Goal: Task Accomplishment & Management: Complete application form

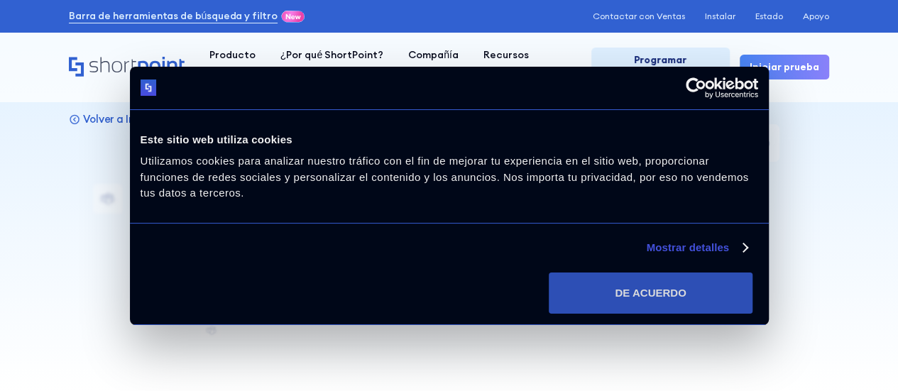
click at [736, 273] on button "DE ACUERDO" at bounding box center [651, 293] width 204 height 41
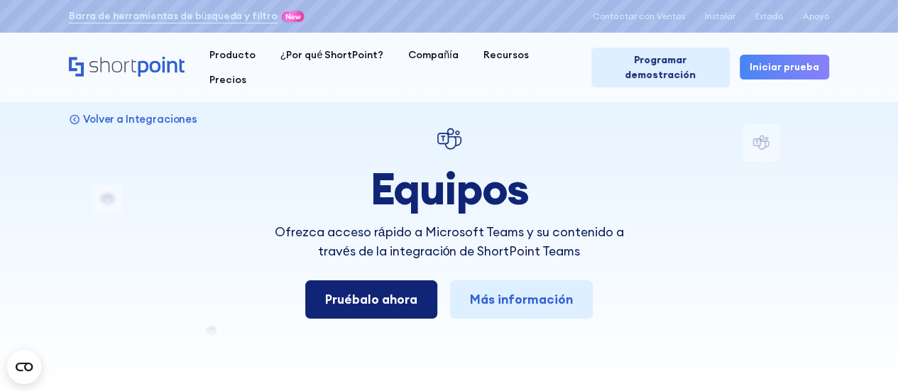
click at [409, 297] on font "Pruébalo ahora" at bounding box center [371, 299] width 92 height 16
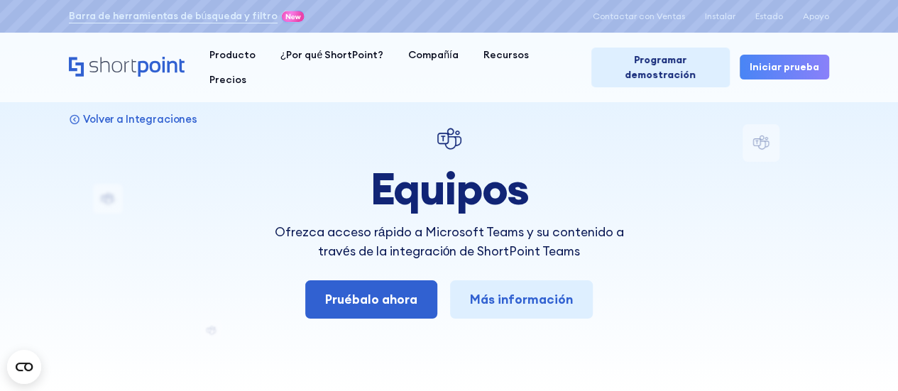
click at [777, 60] on font "Iniciar prueba" at bounding box center [785, 66] width 70 height 13
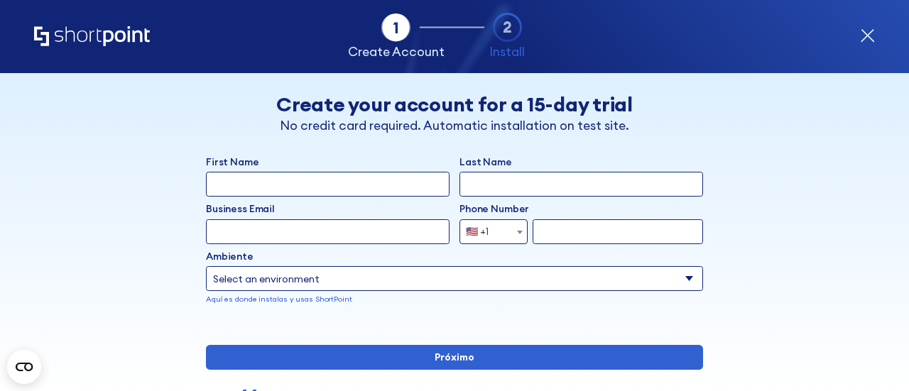
click at [315, 184] on input "First Name" at bounding box center [328, 184] width 244 height 25
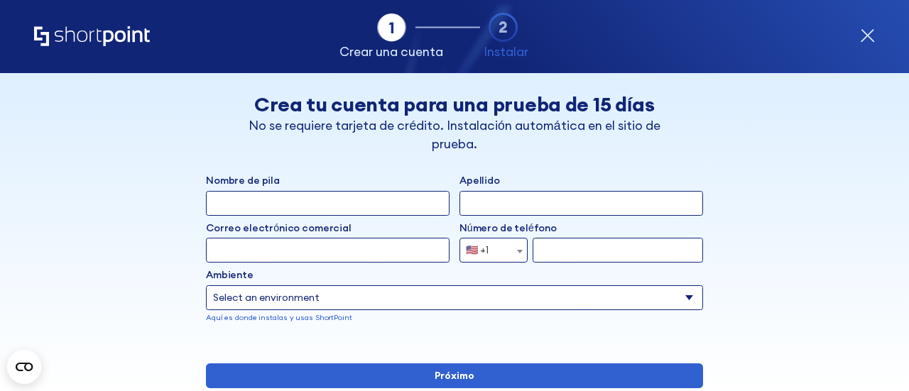
click at [274, 208] on input "Nombre de pila" at bounding box center [328, 203] width 244 height 25
type input "mileidys rivera"
click at [487, 205] on input "Apellido" at bounding box center [581, 203] width 244 height 25
type input "m"
click at [318, 296] on select "Select an environment Microsoft 365 SharePoint Online SharePoint 2019 (local) S…" at bounding box center [454, 297] width 497 height 25
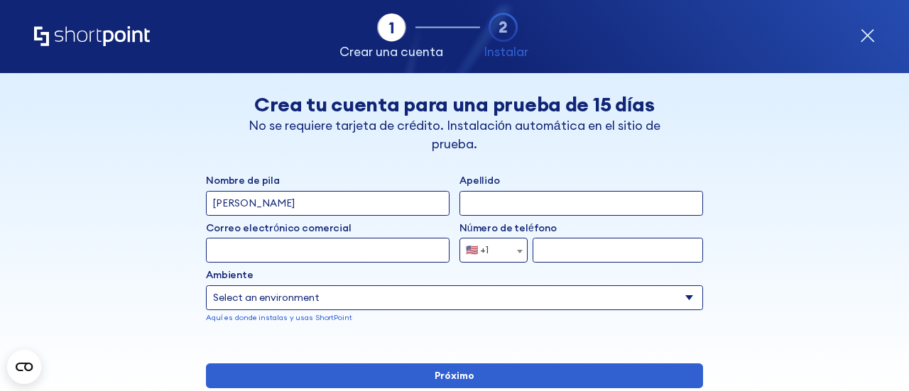
click at [361, 215] on div "mileidys rivera" at bounding box center [328, 203] width 244 height 25
click at [303, 263] on div "Nombre de pila mileidys rivera Apellido Correo electrónico comercial Invalid Em…" at bounding box center [454, 258] width 497 height 170
click at [301, 249] on input "Correo electrónico comercial" at bounding box center [328, 250] width 244 height 25
type input "mile46375@gmail.com"
click at [520, 208] on input "Apellido" at bounding box center [581, 203] width 244 height 25
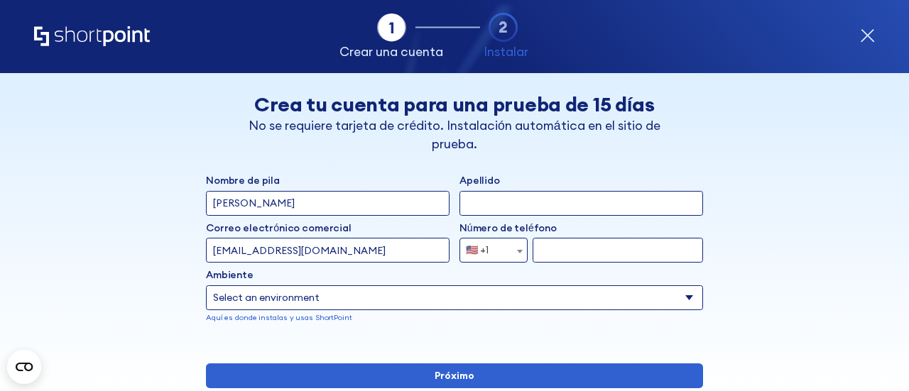
drag, startPoint x: 341, startPoint y: 201, endPoint x: 321, endPoint y: 200, distance: 19.9
click at [337, 200] on input "mileidys rivera" at bounding box center [328, 203] width 244 height 25
type input "mileidys"
click at [530, 202] on input "Apellido" at bounding box center [581, 203] width 244 height 25
type input "rivera"
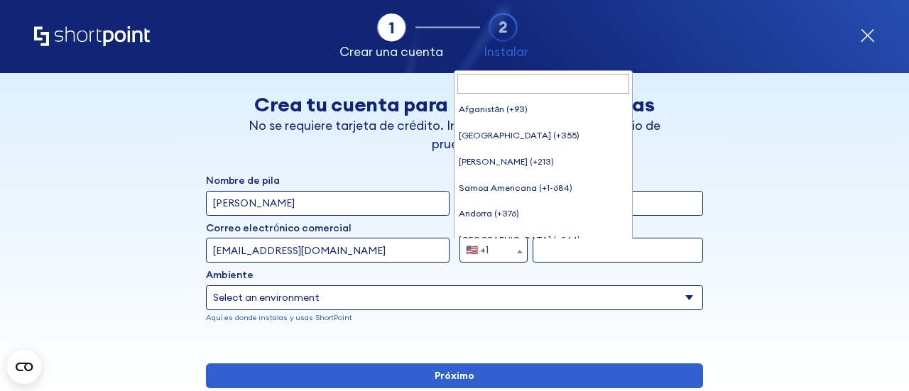
click at [513, 246] on span "forma" at bounding box center [520, 251] width 14 height 25
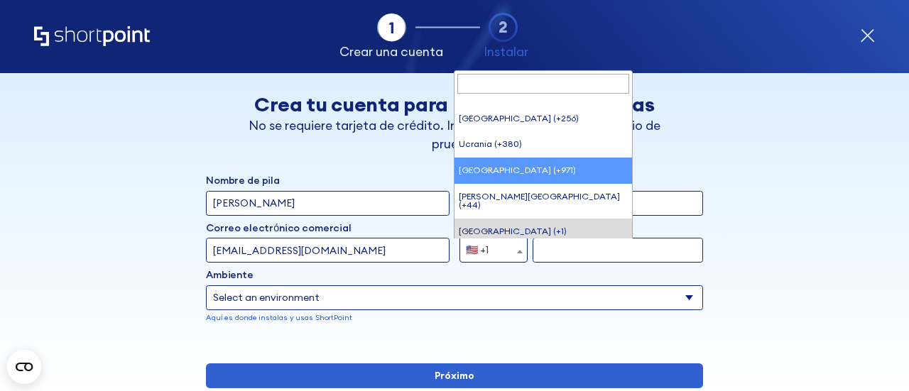
click at [500, 82] on input "Buscar" at bounding box center [543, 84] width 172 height 20
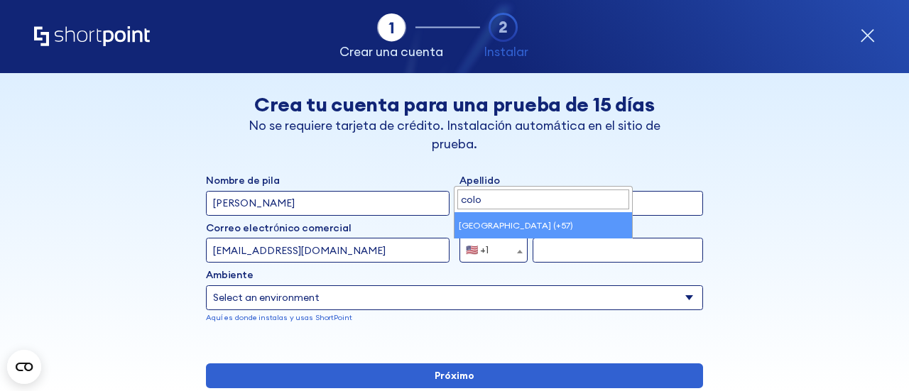
type input "colo"
select select "+57"
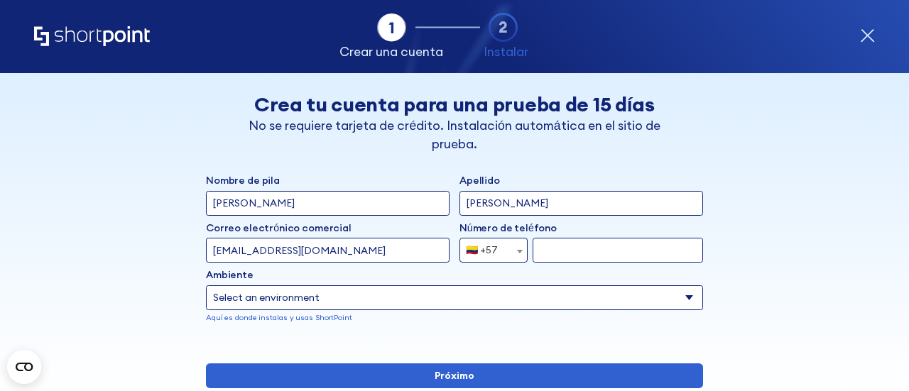
click at [549, 248] on input "forma" at bounding box center [617, 250] width 170 height 25
type input "3215247586"
click at [396, 301] on select "Select an environment Microsoft 365 SharePoint Online SharePoint 2019 (local) S…" at bounding box center [454, 297] width 497 height 25
click at [162, 268] on div "Back Atrás Crea tu cuenta para una prueba de 15 días No se requiere tarjeta de …" at bounding box center [455, 304] width 760 height 462
click at [245, 305] on select "Select an environment Microsoft 365 SharePoint Online SharePoint 2019 (local) S…" at bounding box center [454, 297] width 497 height 25
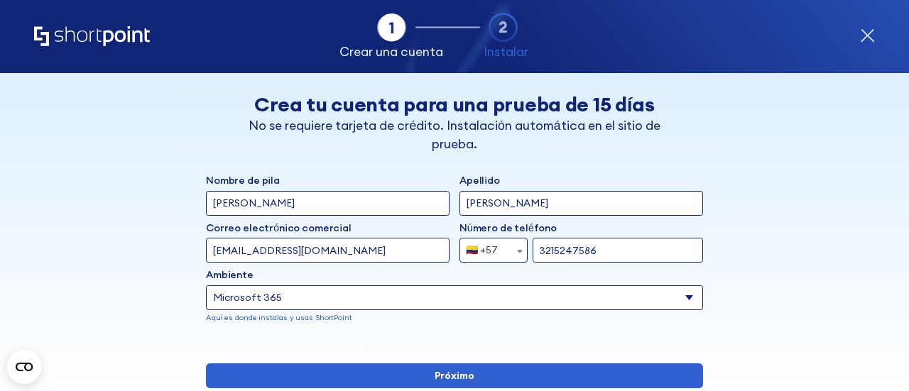
click at [206, 285] on select "Select an environment Microsoft 365 SharePoint Online SharePoint 2019 (local) S…" at bounding box center [454, 297] width 497 height 25
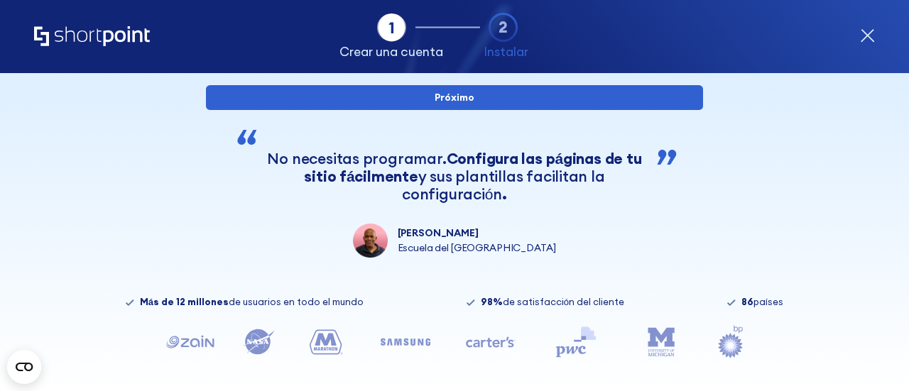
click at [511, 158] on div "Nombre de pila mileidys Apellido rivera Correo electrónico comercial Invalid Em…" at bounding box center [454, 76] width 497 height 362
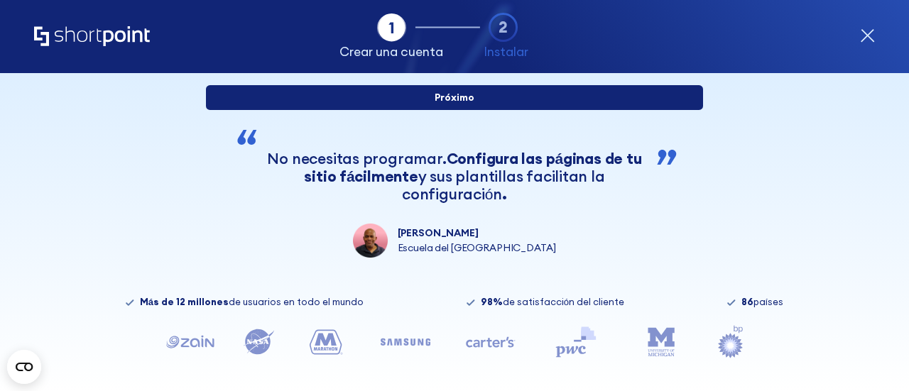
click at [507, 110] on input "Próximo" at bounding box center [454, 97] width 497 height 25
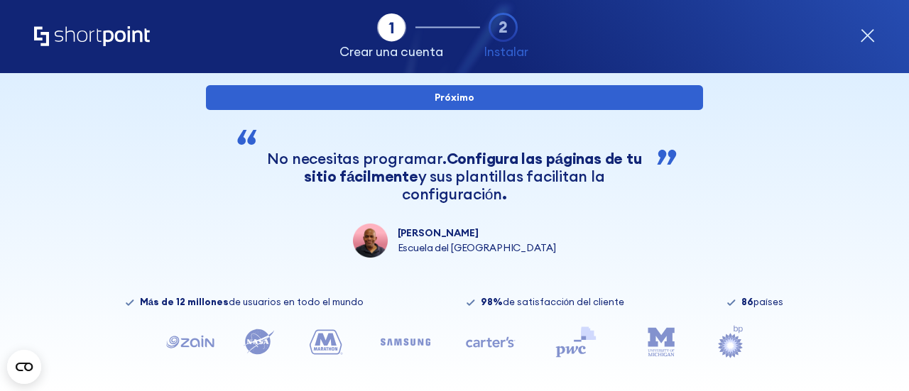
scroll to position [165, 0]
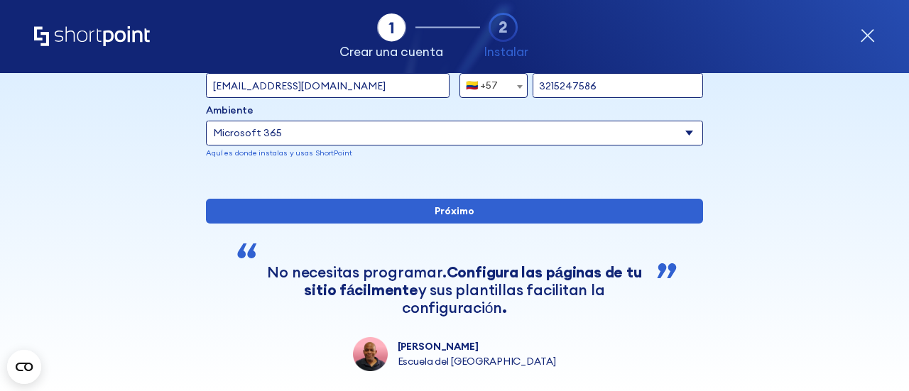
click at [341, 124] on select "Select an environment Microsoft 365 SharePoint Online SharePoint 2019 (local) S…" at bounding box center [454, 133] width 497 height 25
select select "SharePoint Online"
click at [206, 121] on select "Select an environment Microsoft 365 SharePoint Online SharePoint 2019 (local) S…" at bounding box center [454, 133] width 497 height 25
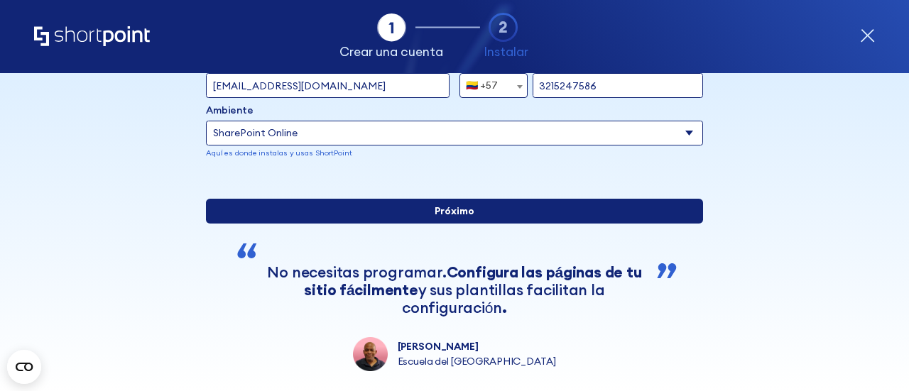
click at [567, 224] on input "Próximo" at bounding box center [454, 211] width 497 height 25
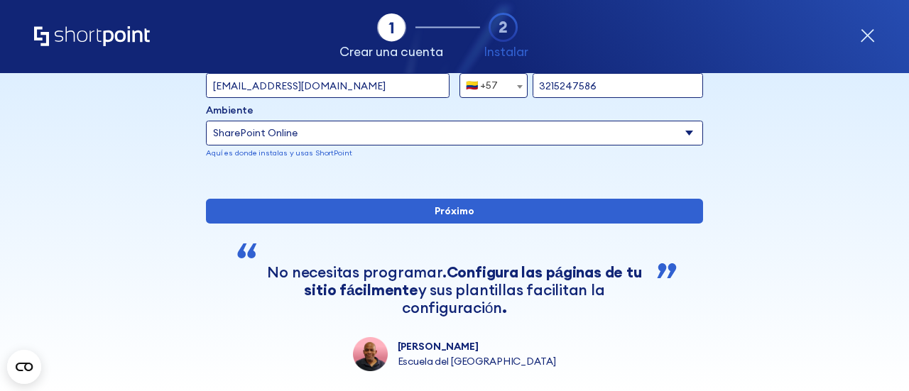
click at [384, 94] on input "mile46375@gmail.com" at bounding box center [328, 85] width 244 height 25
type input "m"
click at [349, 146] on div "Ambiente Select an environment Microsoft 365 SharePoint Online SharePoint 2019 …" at bounding box center [454, 131] width 497 height 56
click at [331, 126] on select "Select an environment Microsoft 365 SharePoint Online SharePoint 2019 (local) S…" at bounding box center [454, 133] width 497 height 25
select select "Microsoft 365"
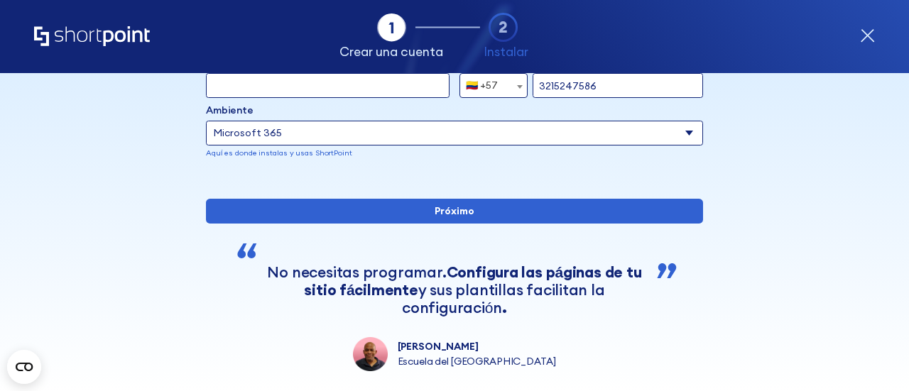
click at [206, 121] on select "Select an environment Microsoft 365 SharePoint Online SharePoint 2019 (local) S…" at bounding box center [454, 133] width 497 height 25
click at [299, 87] on input "Correo electrónico comercial" at bounding box center [328, 85] width 244 height 25
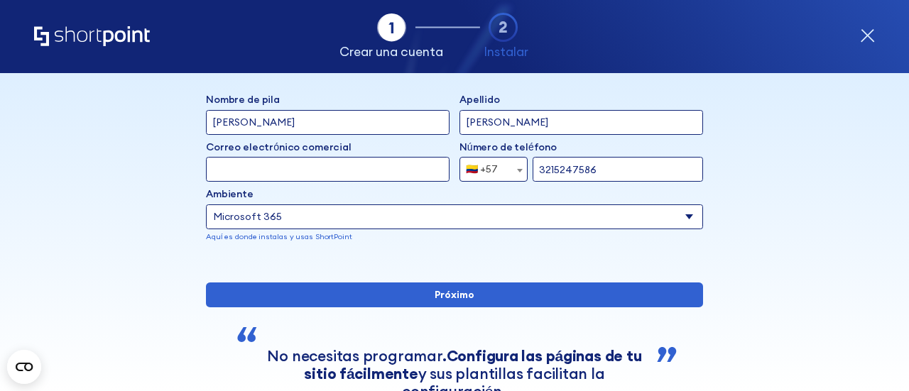
scroll to position [21, 0]
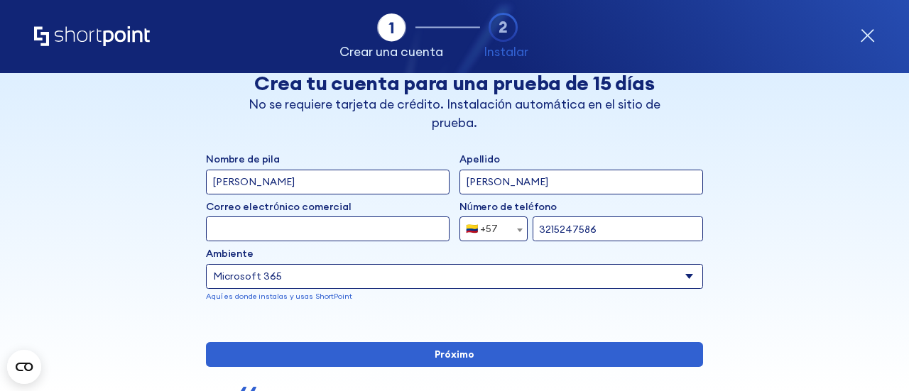
click at [458, 272] on select "Select an environment Microsoft 365 SharePoint Online SharePoint 2019 (local) S…" at bounding box center [454, 276] width 497 height 25
click at [387, 229] on input "Correo electrónico comercial" at bounding box center [328, 229] width 244 height 25
click at [383, 229] on input "Correo electrónico comercial" at bounding box center [328, 229] width 244 height 25
click at [283, 234] on input "mile46" at bounding box center [328, 229] width 244 height 25
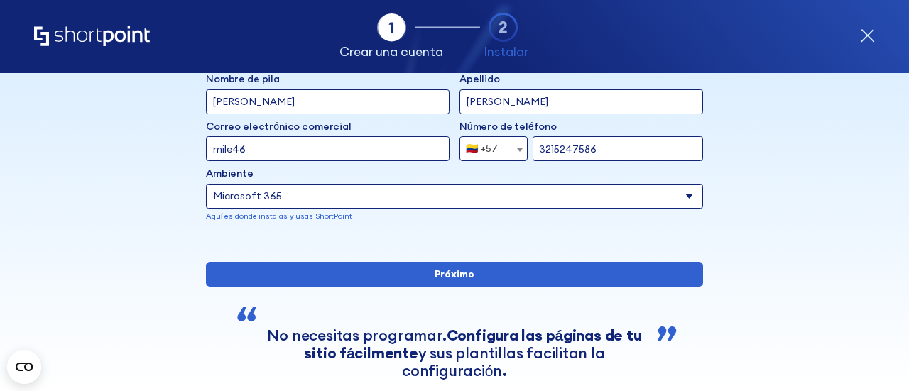
scroll to position [104, 0]
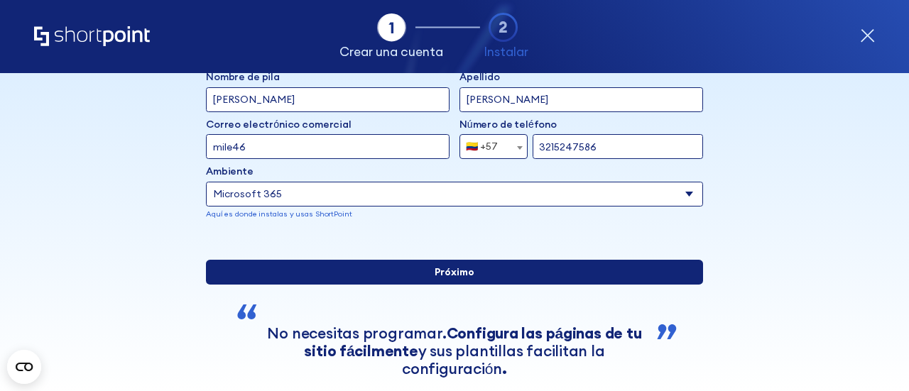
click at [575, 285] on input "Próximo" at bounding box center [454, 272] width 497 height 25
click at [573, 285] on input "Próximo" at bounding box center [454, 272] width 497 height 25
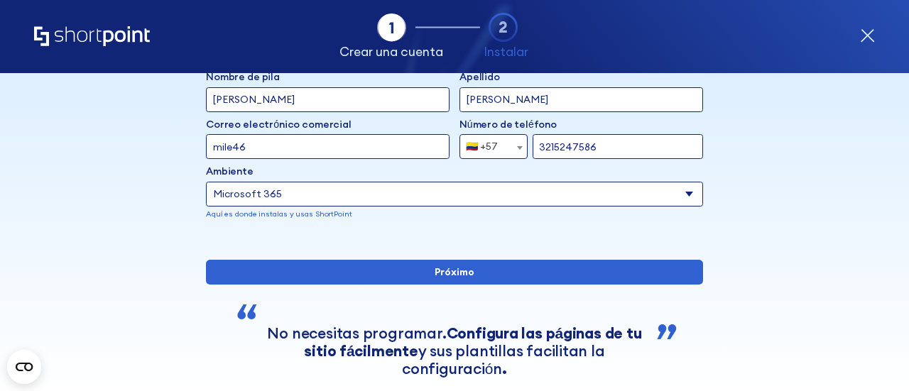
click at [302, 151] on input "mile46" at bounding box center [328, 146] width 244 height 25
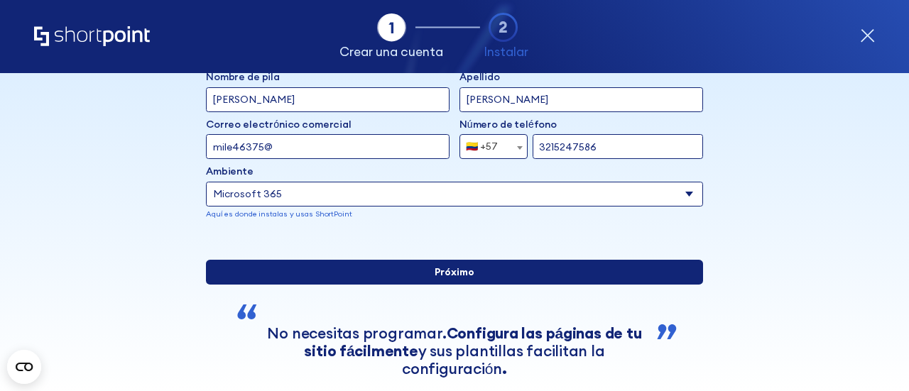
click at [425, 285] on input "Próximo" at bounding box center [454, 272] width 497 height 25
click at [346, 285] on input "Próximo" at bounding box center [454, 272] width 497 height 25
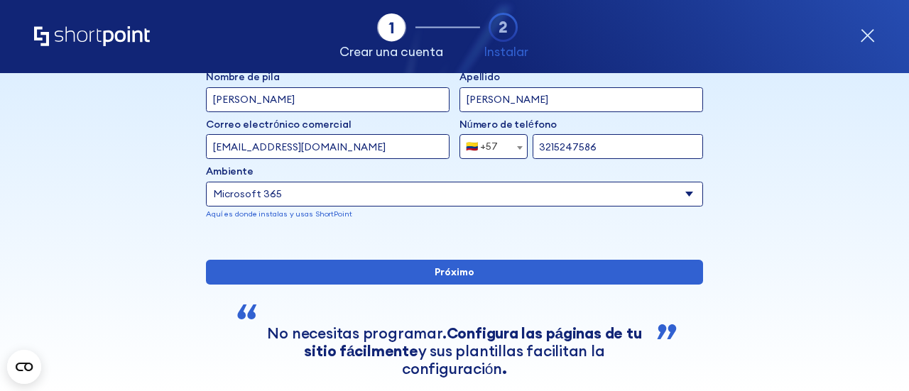
copy font "forma"
drag, startPoint x: 257, startPoint y: 178, endPoint x: 398, endPoint y: 185, distance: 141.5
click at [399, 185] on div "Ambiente Select an environment Microsoft 365 SharePoint Online SharePoint 2019 …" at bounding box center [454, 192] width 497 height 56
click at [343, 148] on input "mile46375@gmail.com" at bounding box center [328, 146] width 244 height 25
type input "mile46375@"
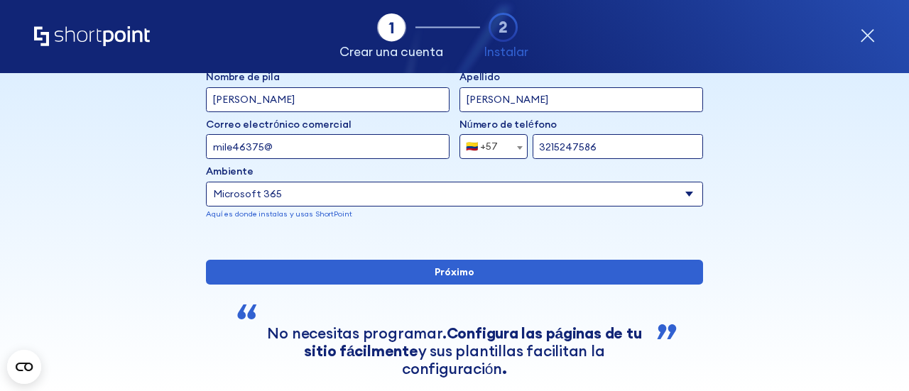
click at [246, 196] on select "Select an environment Microsoft 365 SharePoint Online SharePoint 2019 (local) S…" at bounding box center [454, 194] width 497 height 25
click at [206, 182] on select "Select an environment Microsoft 365 SharePoint Online SharePoint 2019 (local) S…" at bounding box center [454, 194] width 497 height 25
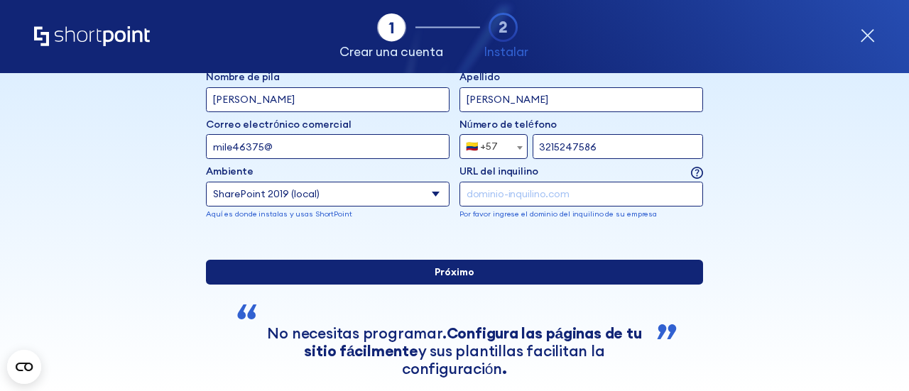
click at [344, 285] on input "Próximo" at bounding box center [454, 272] width 497 height 25
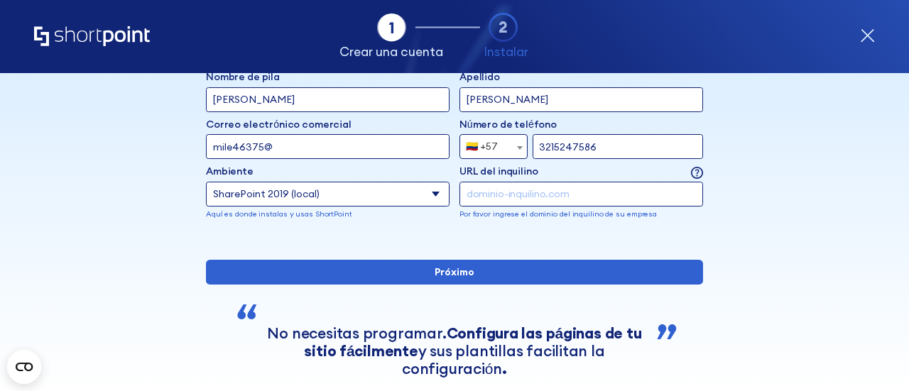
click at [324, 195] on select "Seleccione un entorno Microsoft 365 SharePoint Online SharePoint 2019 (local) S…" at bounding box center [328, 194] width 244 height 25
select select "Microsoft 365"
click at [206, 182] on select "Seleccione un entorno Microsoft 365 SharePoint Online SharePoint 2019 (local) S…" at bounding box center [328, 194] width 244 height 25
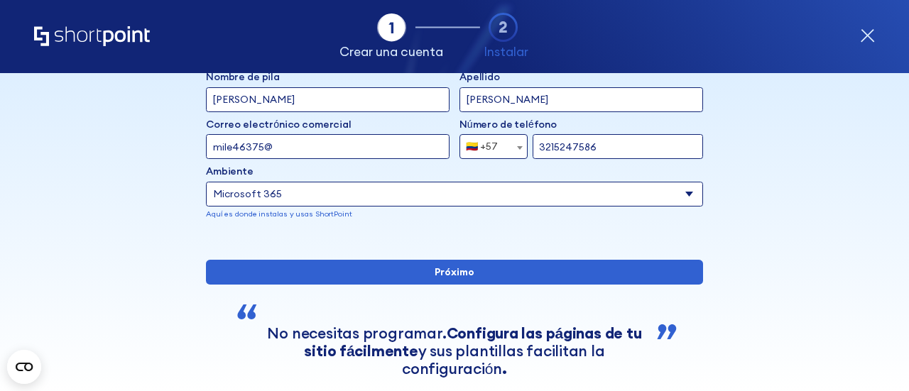
click at [328, 187] on select "Seleccione un entorno Microsoft 365 SharePoint Online SharePoint 2019 (local) S…" at bounding box center [454, 194] width 497 height 25
click at [328, 147] on input "mile46375@" at bounding box center [328, 146] width 244 height 25
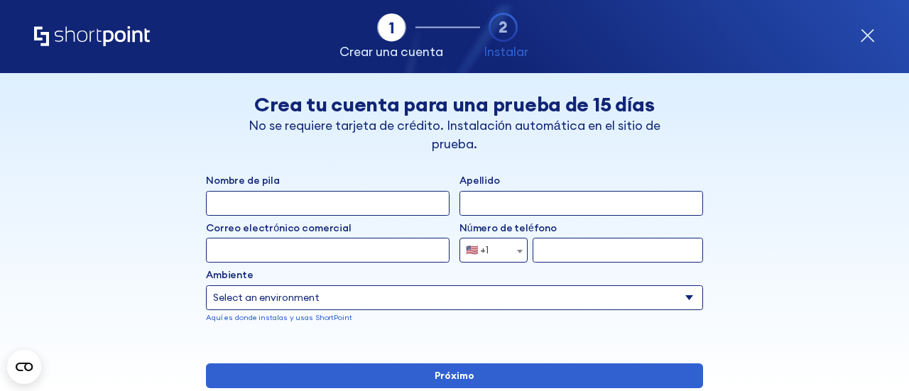
click at [331, 214] on input "Nombre de pila" at bounding box center [328, 203] width 244 height 25
